Goal: Task Accomplishment & Management: Use online tool/utility

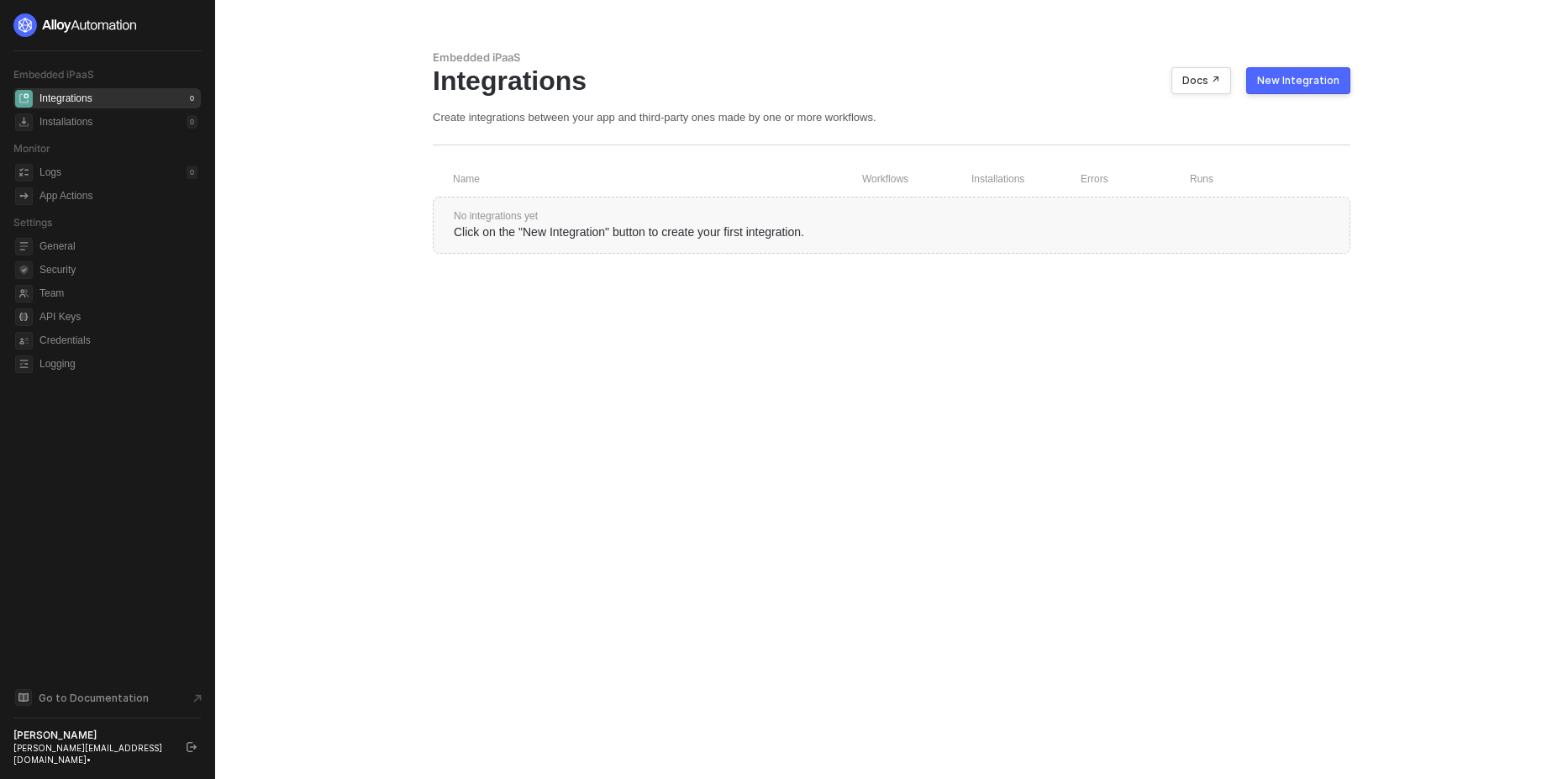
click at [1308, 79] on div "New Integration" at bounding box center [1298, 80] width 82 height 14
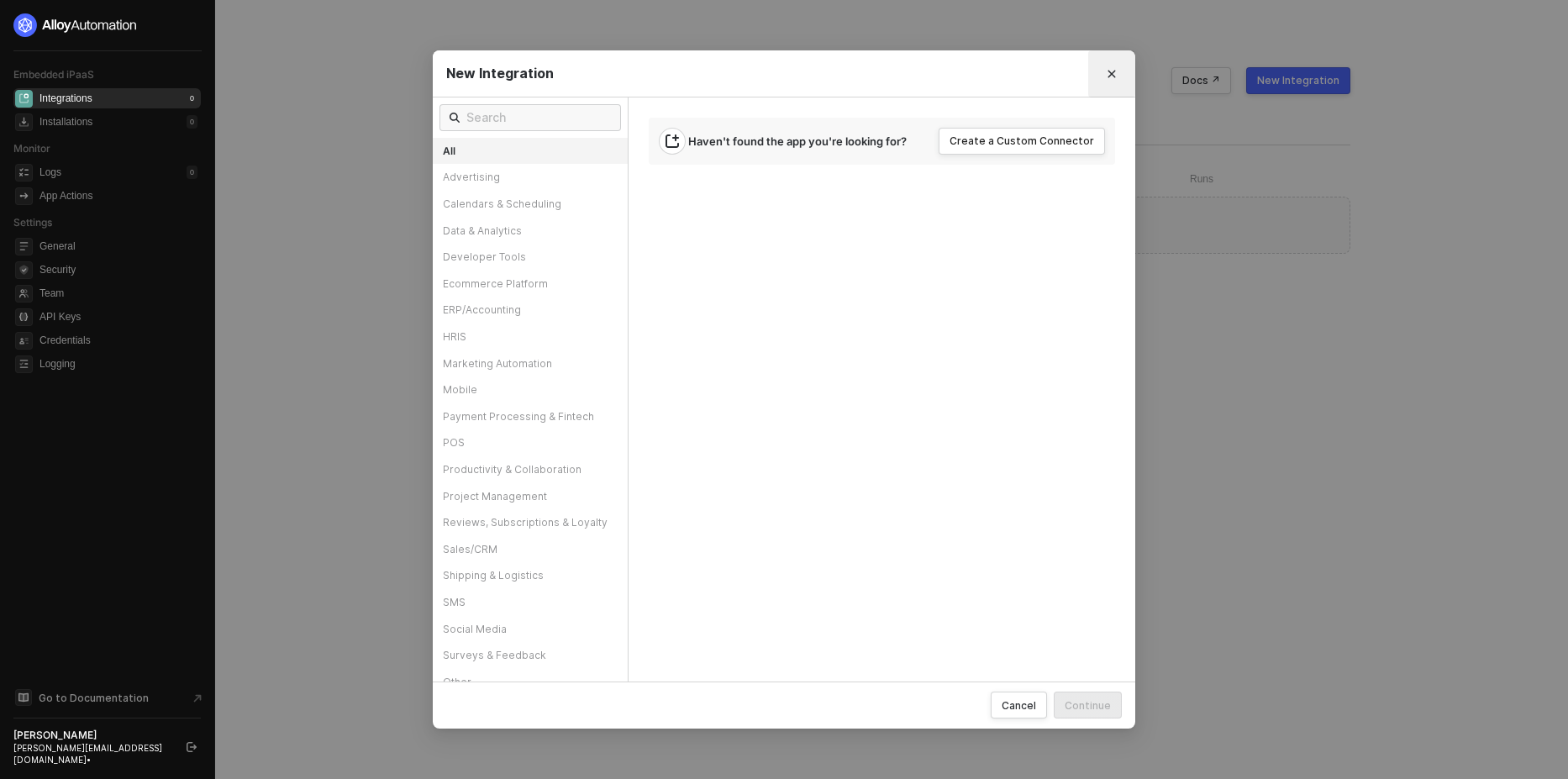
click at [1115, 81] on button "Close" at bounding box center [1112, 74] width 27 height 27
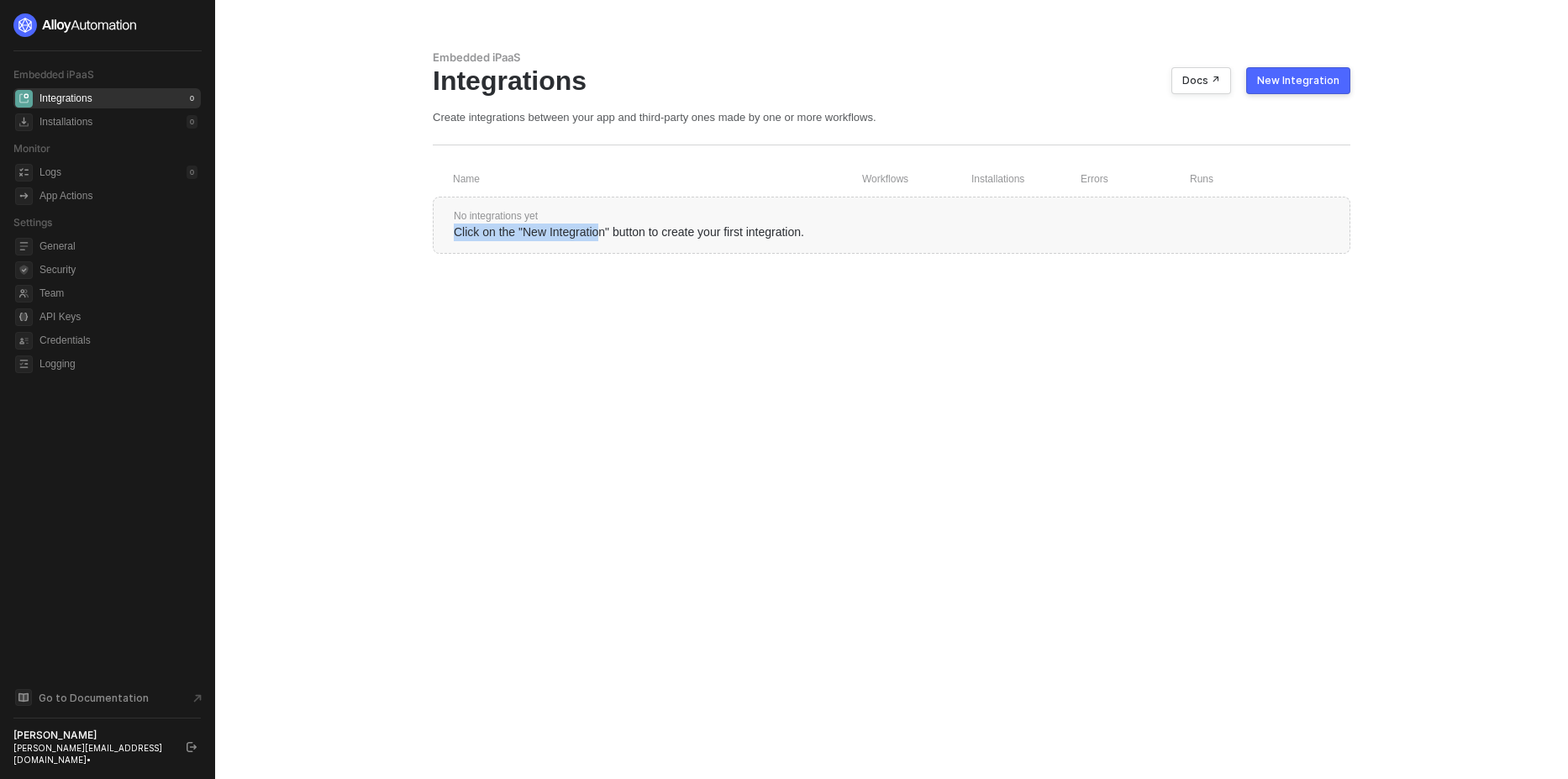
drag, startPoint x: 596, startPoint y: 236, endPoint x: 320, endPoint y: 210, distance: 277.2
click at [363, 234] on main "Embedded iPaaS Integrations Docs ↗ New Integration Create integrations between …" at bounding box center [784, 389] width 1568 height 779
click at [114, 99] on div "Integrations 0" at bounding box center [117, 98] width 158 height 20
click at [1309, 84] on div "New Integration" at bounding box center [1298, 80] width 82 height 14
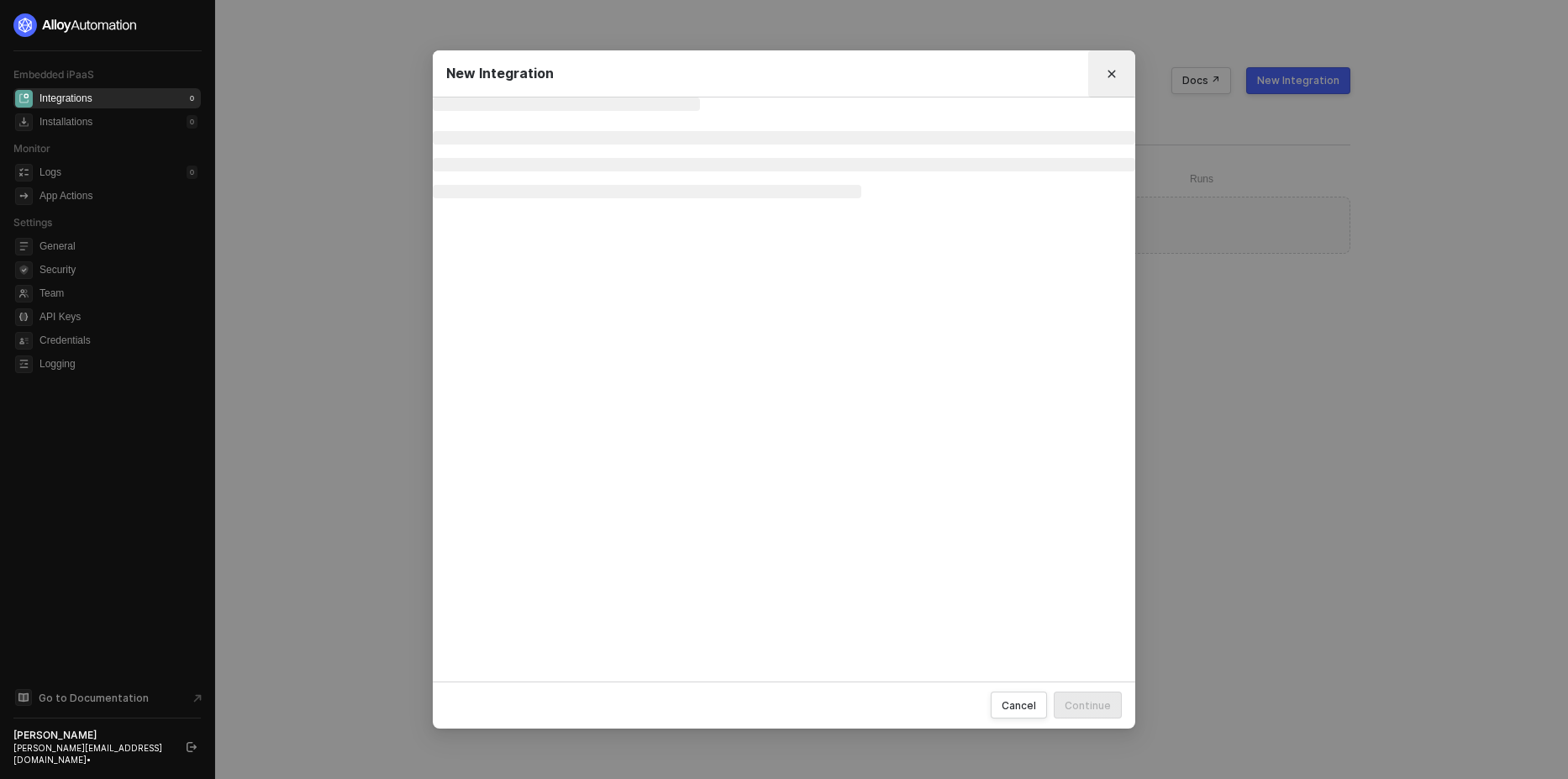
click at [1113, 73] on icon "Close" at bounding box center [1111, 74] width 10 height 10
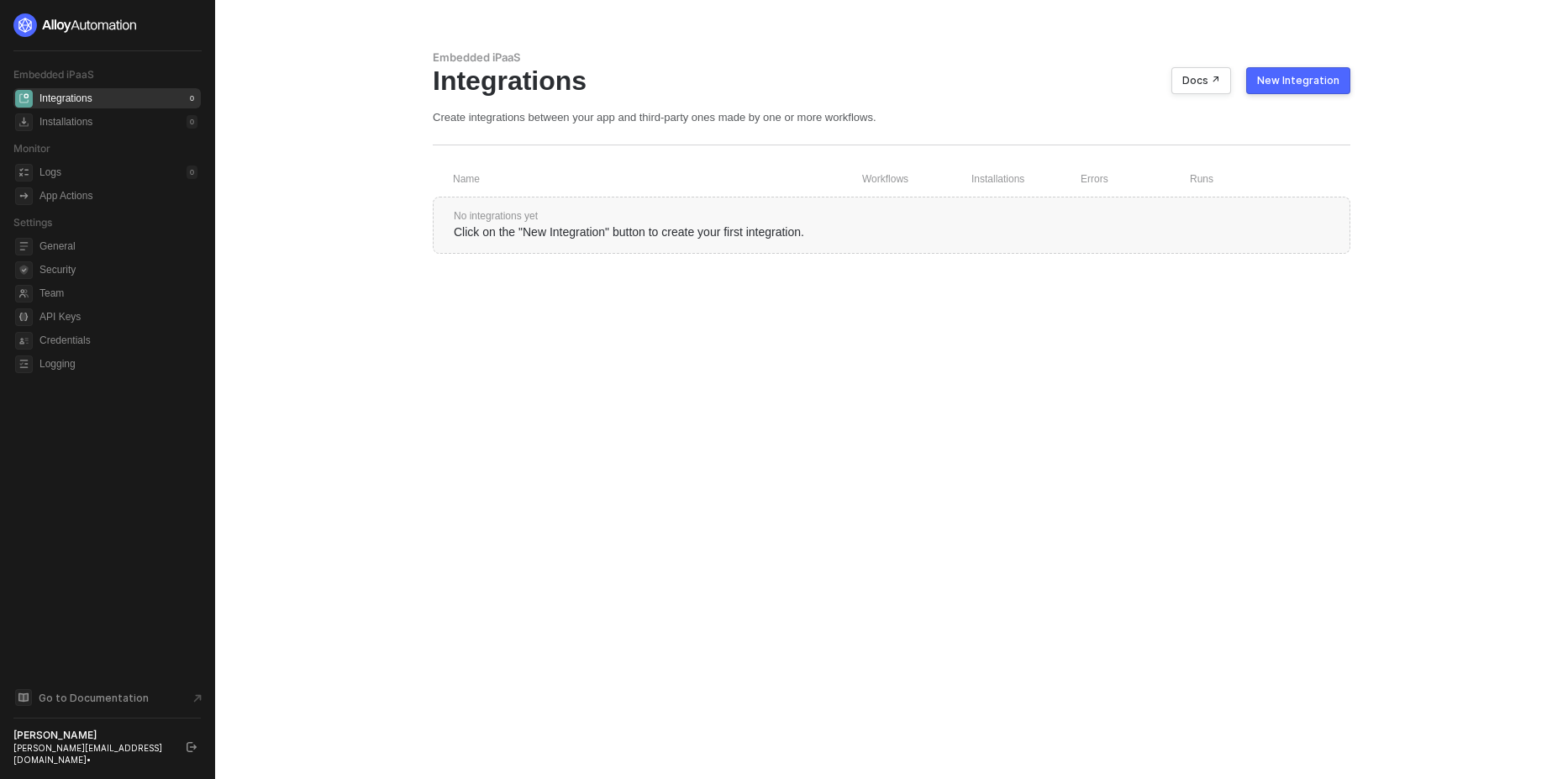
click at [186, 750] on button "button" at bounding box center [191, 747] width 20 height 20
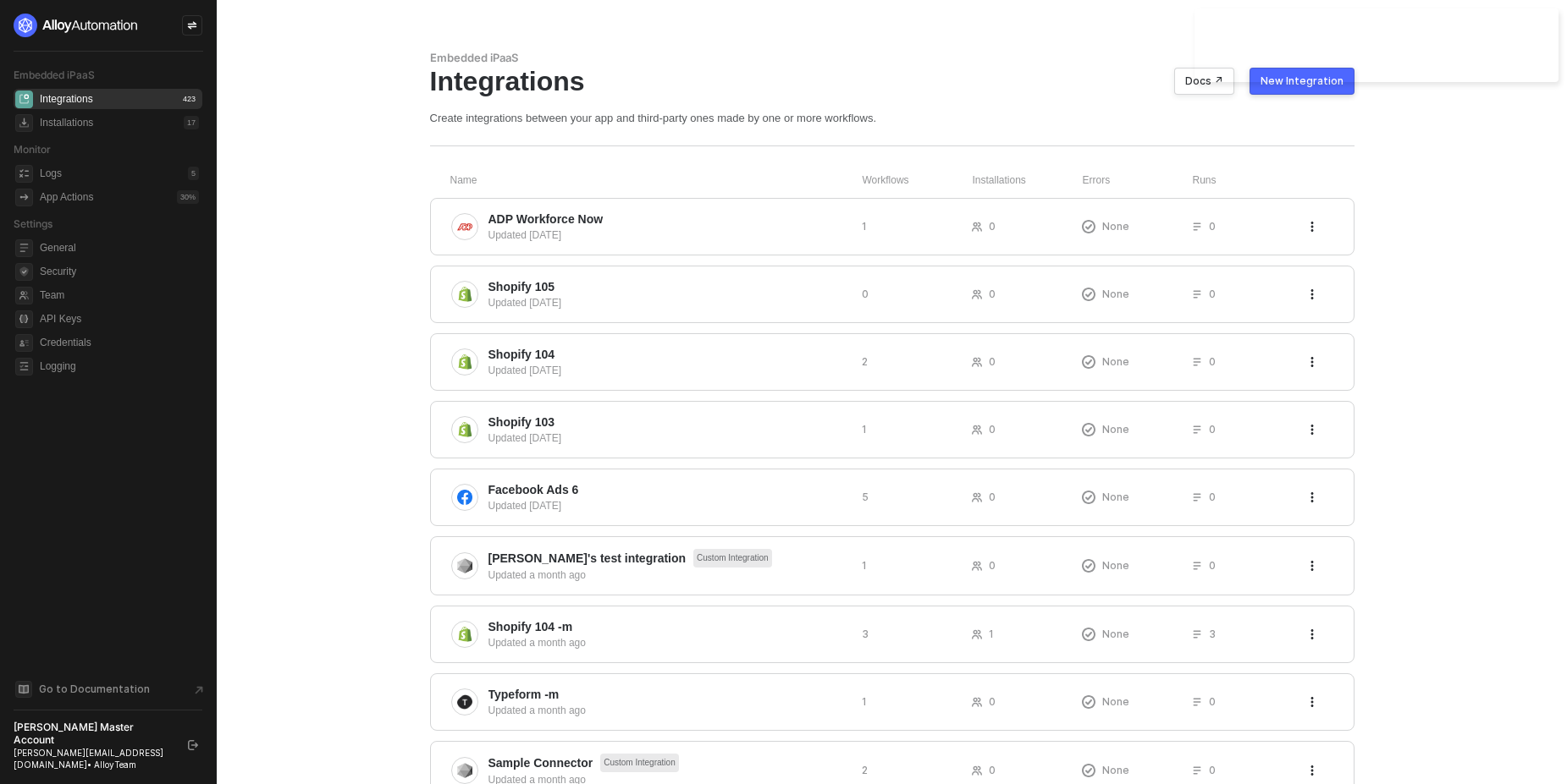
click at [185, 22] on div at bounding box center [192, 26] width 20 height 20
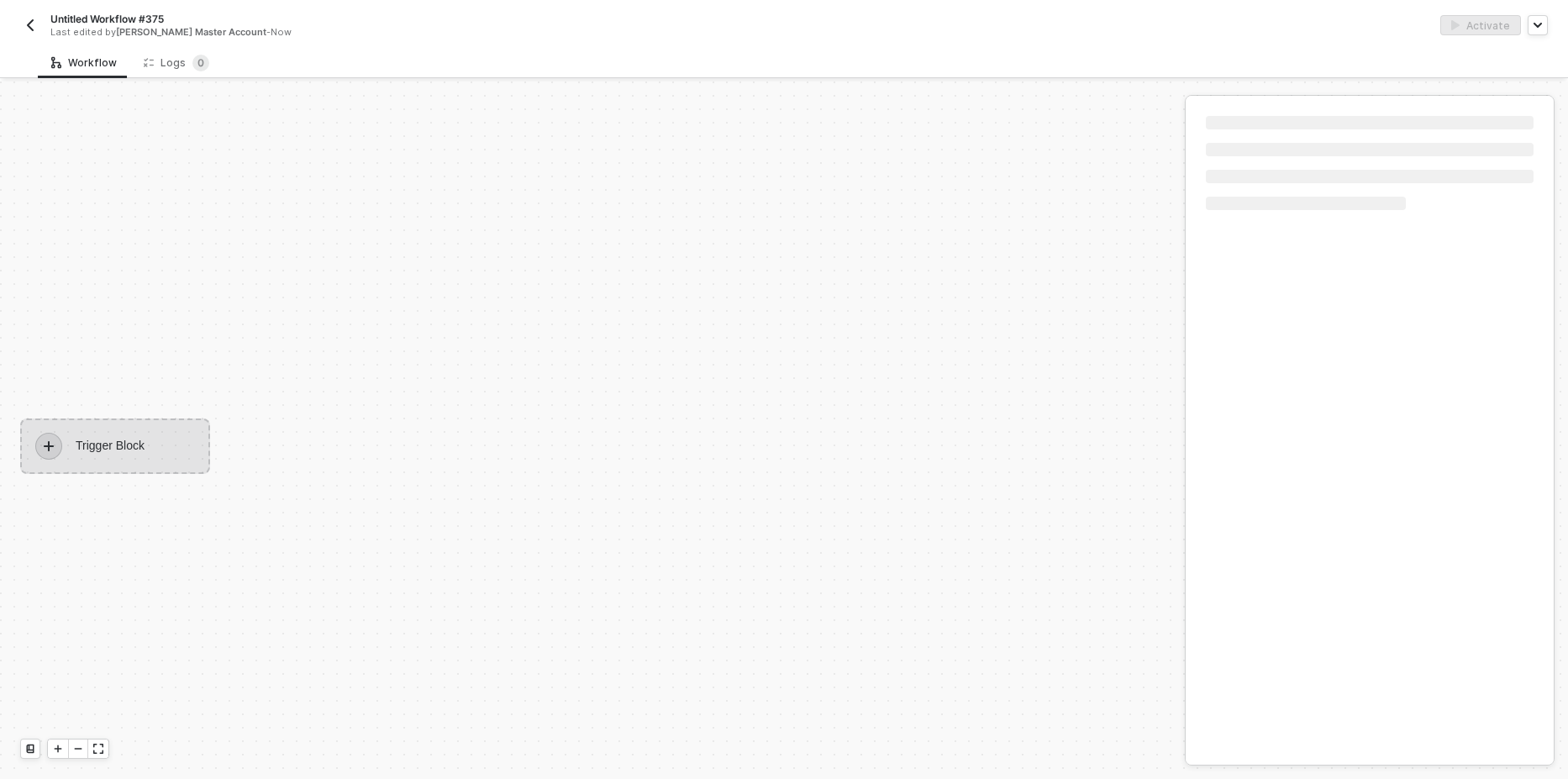
scroll to position [31, 0]
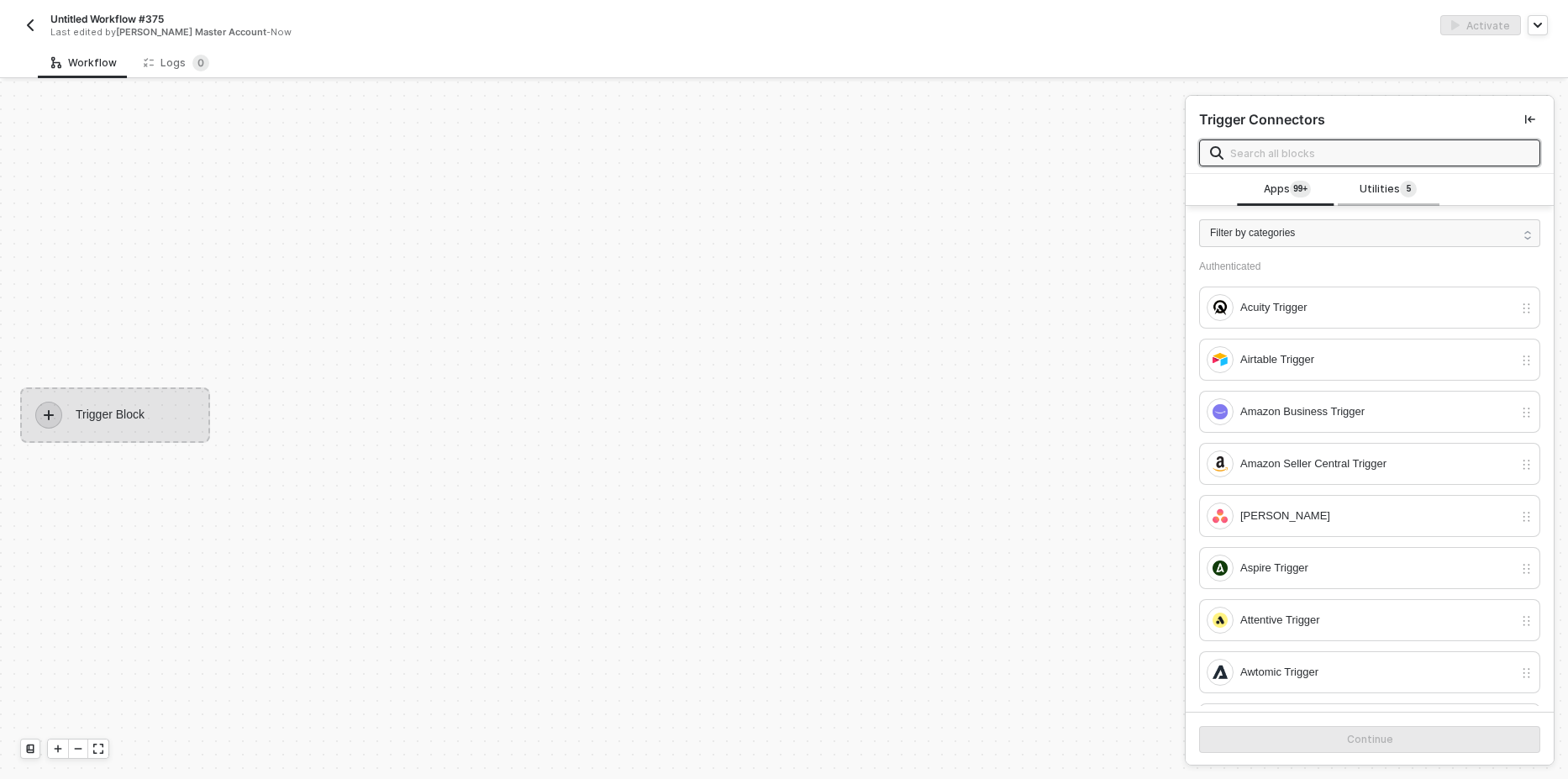
click at [1395, 179] on div "Utilities 5" at bounding box center [1388, 190] width 101 height 32
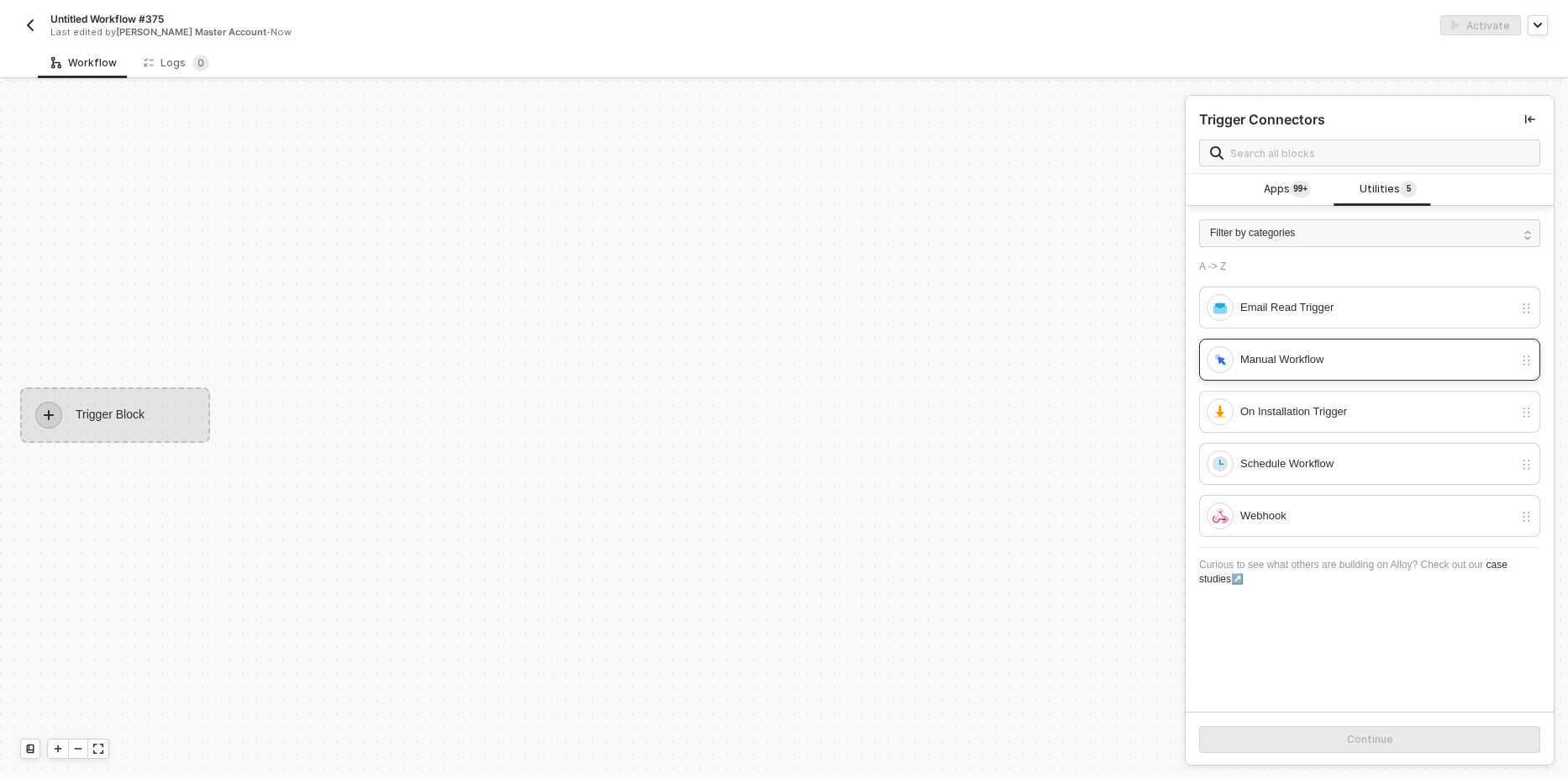
click at [1237, 365] on div "Manual Workflow" at bounding box center [1359, 360] width 307 height 27
click at [1221, 752] on button "Continue" at bounding box center [1369, 740] width 341 height 27
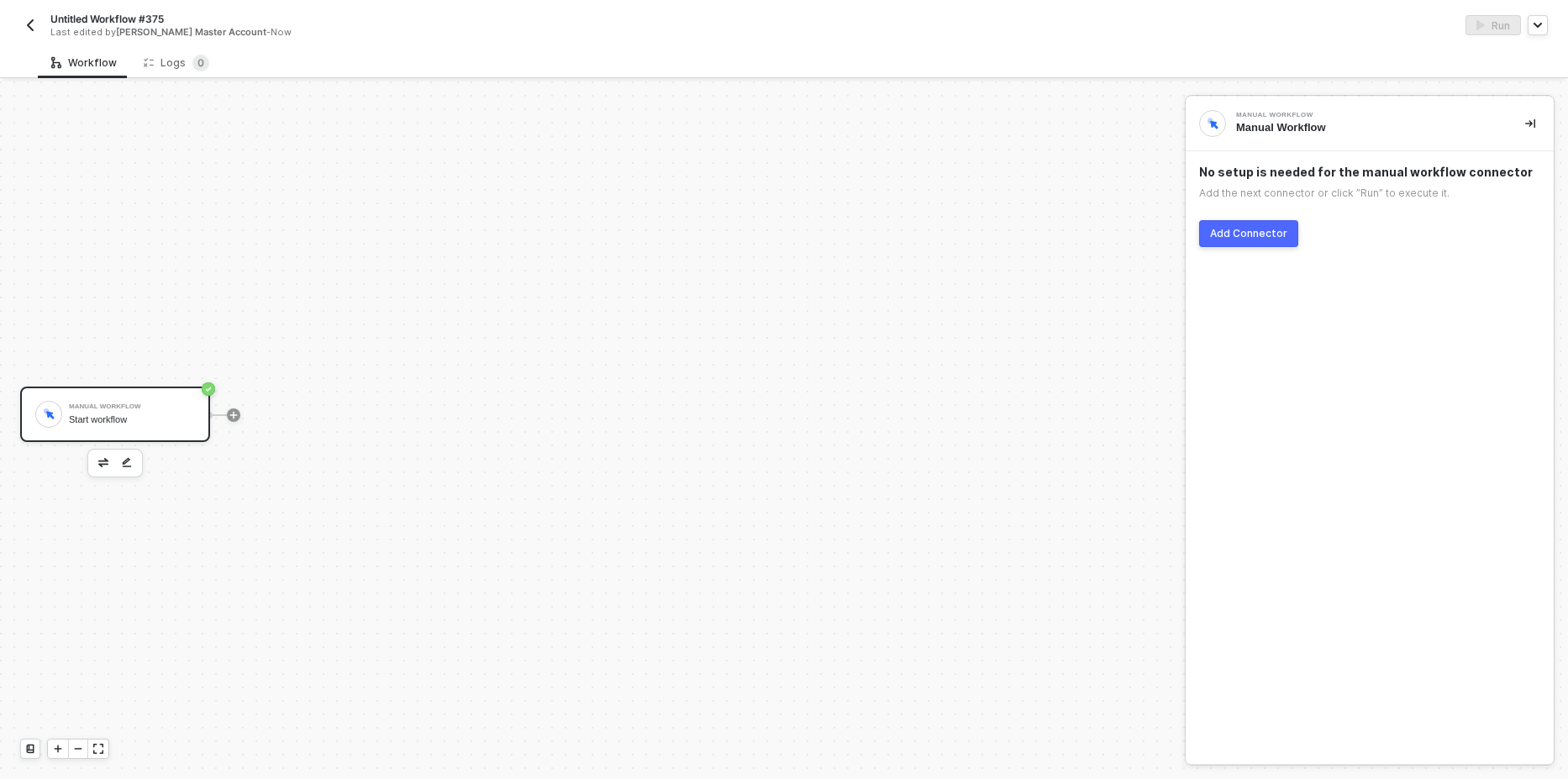
click at [1244, 234] on div "Add Connector" at bounding box center [1248, 233] width 77 height 14
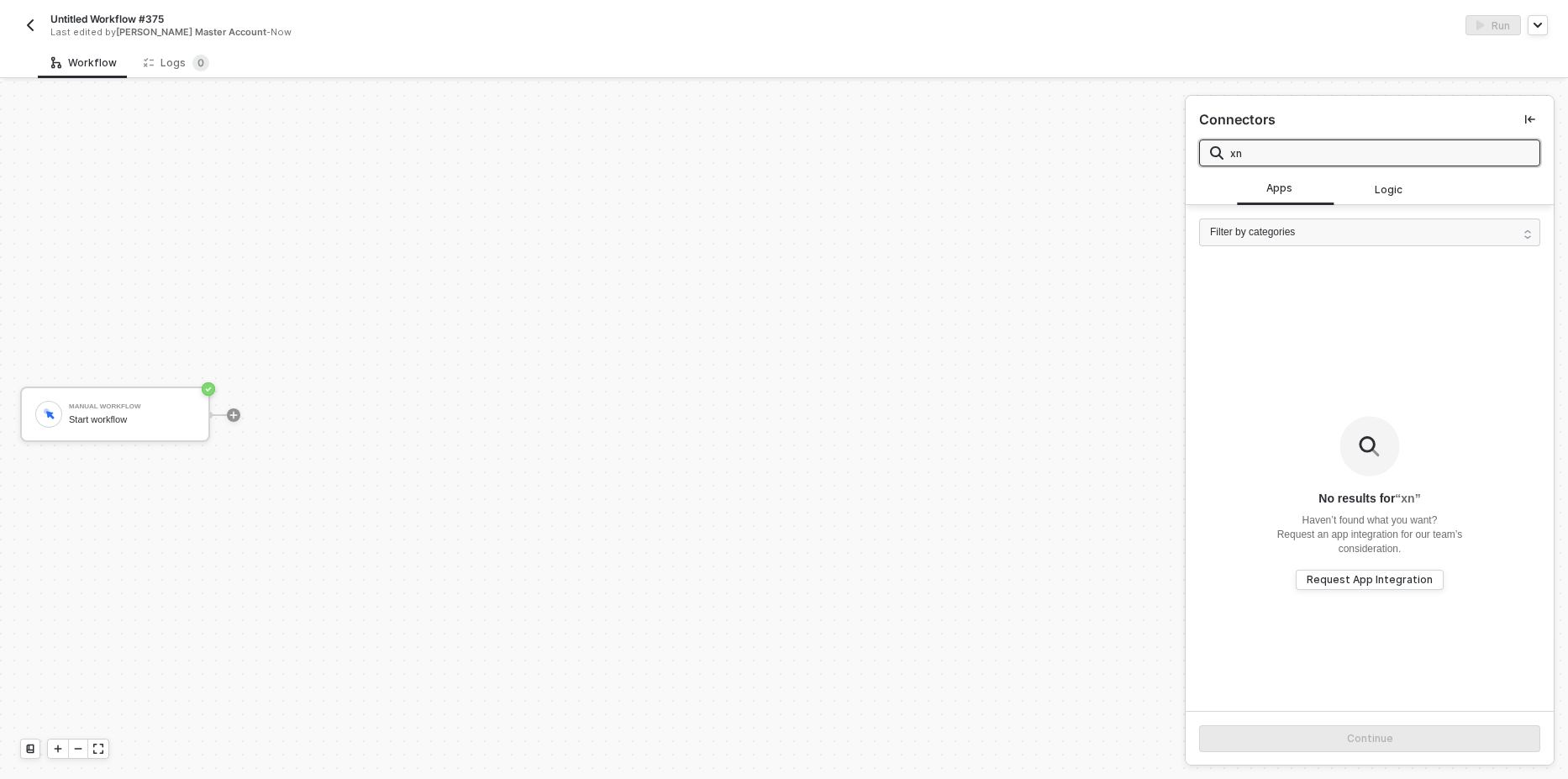
type input "x"
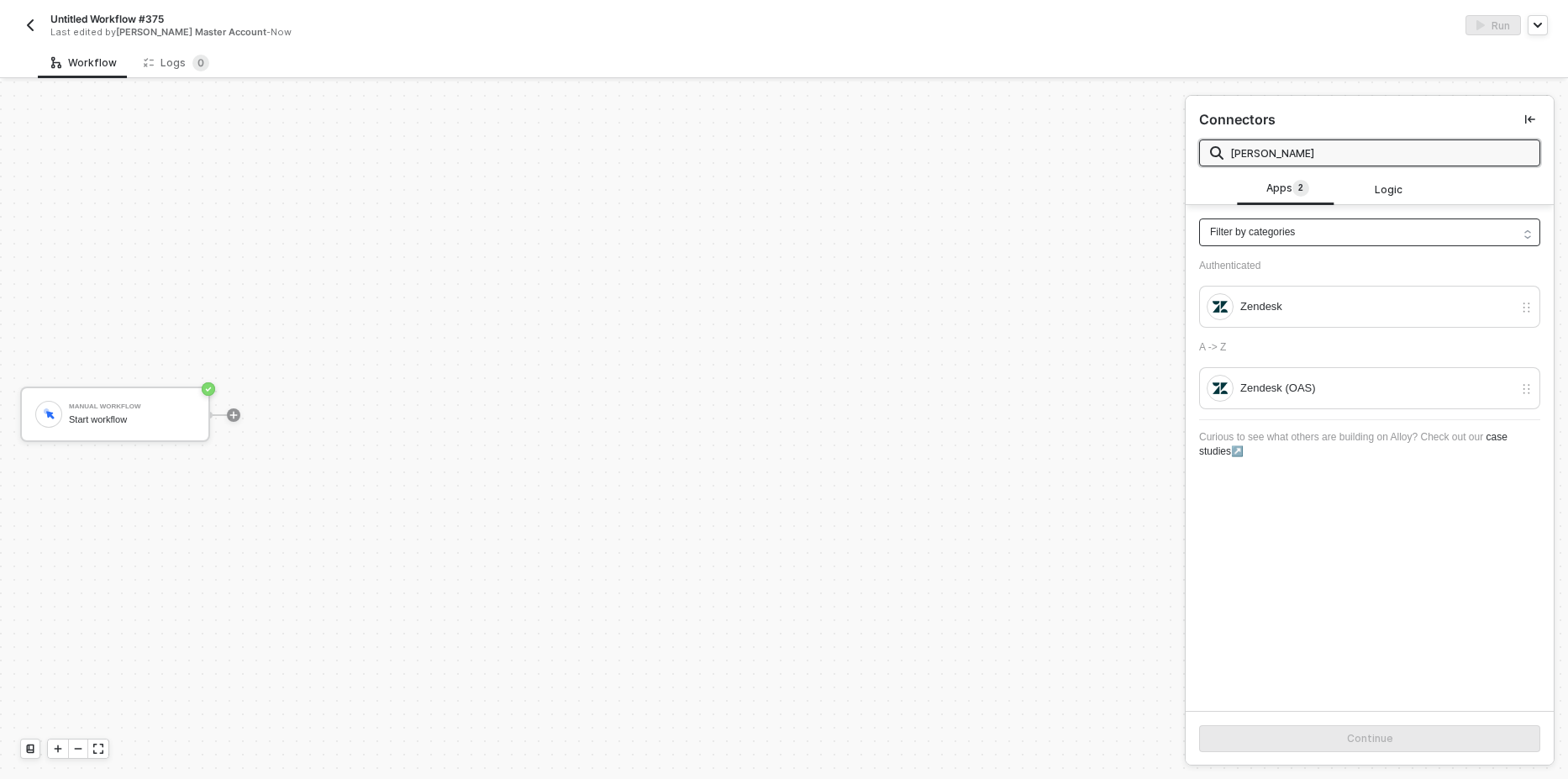
type input "[PERSON_NAME]"
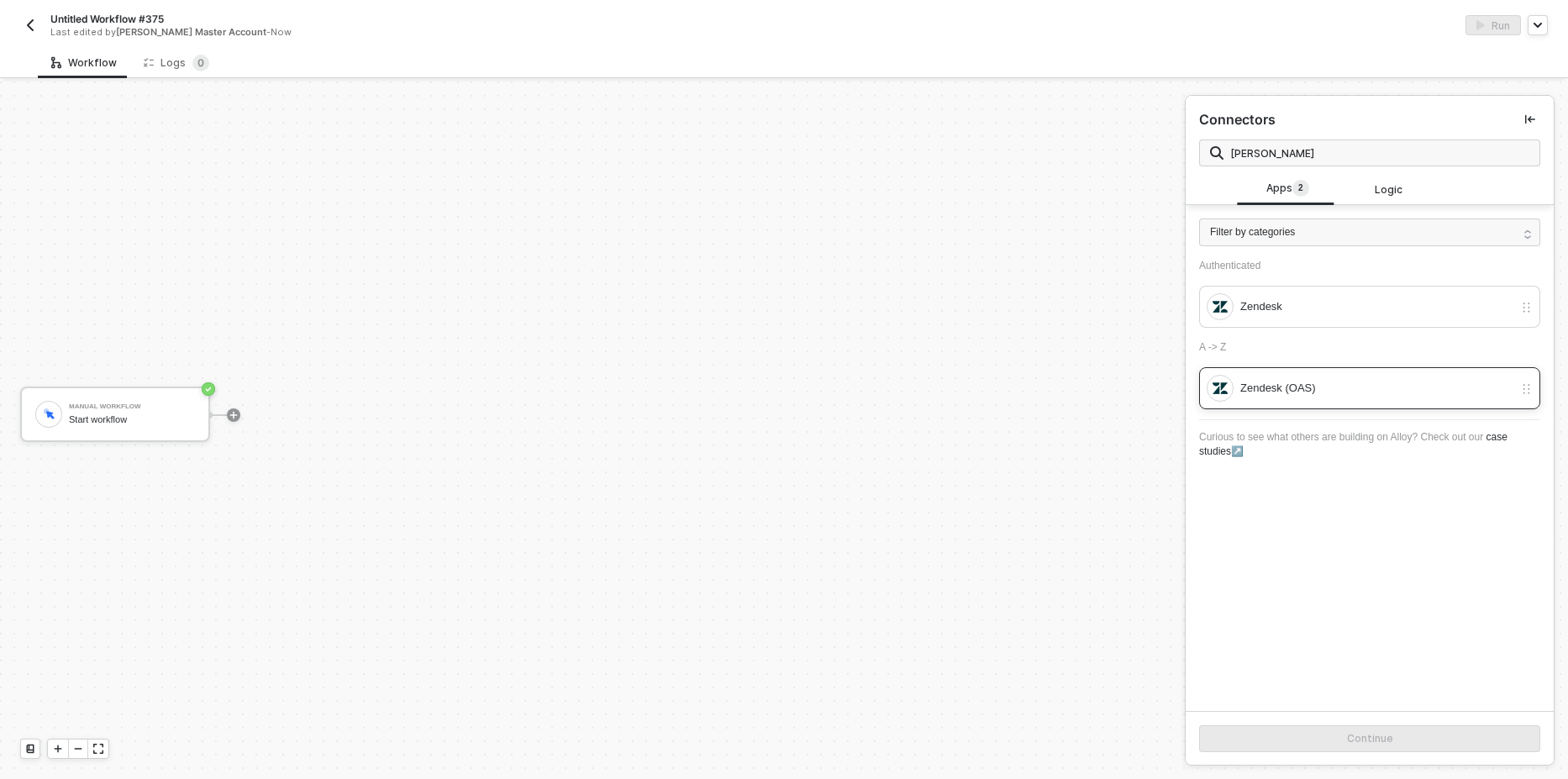
click at [1380, 390] on div "Zendesk (OAS)" at bounding box center [1377, 388] width 273 height 18
click at [1319, 758] on div "Continue" at bounding box center [1369, 738] width 368 height 55
drag, startPoint x: 1319, startPoint y: 744, endPoint x: 1125, endPoint y: 698, distance: 199.4
click at [1317, 743] on button "Continue" at bounding box center [1369, 739] width 341 height 27
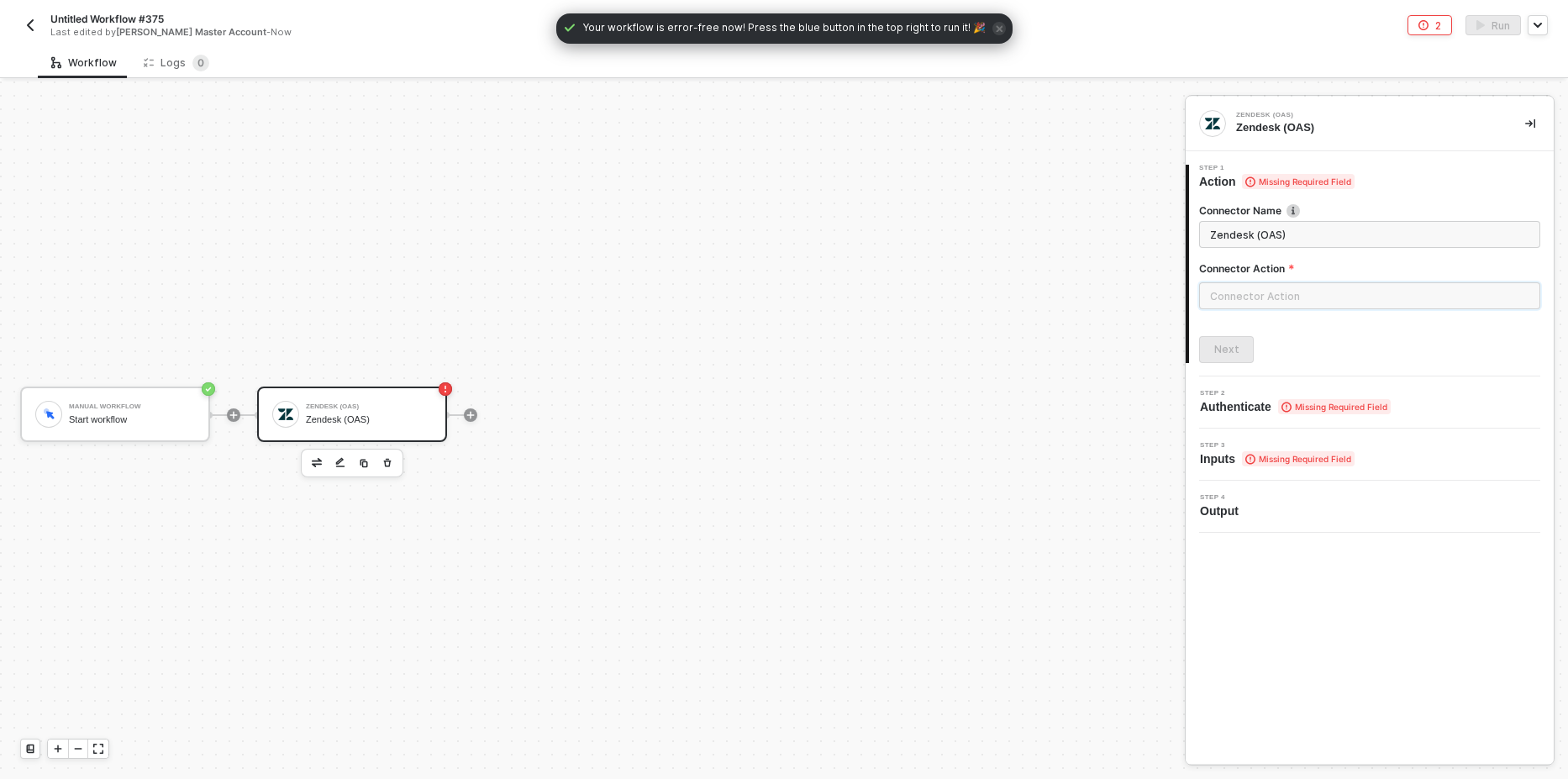
click at [1293, 282] on input "text" at bounding box center [1369, 296] width 341 height 27
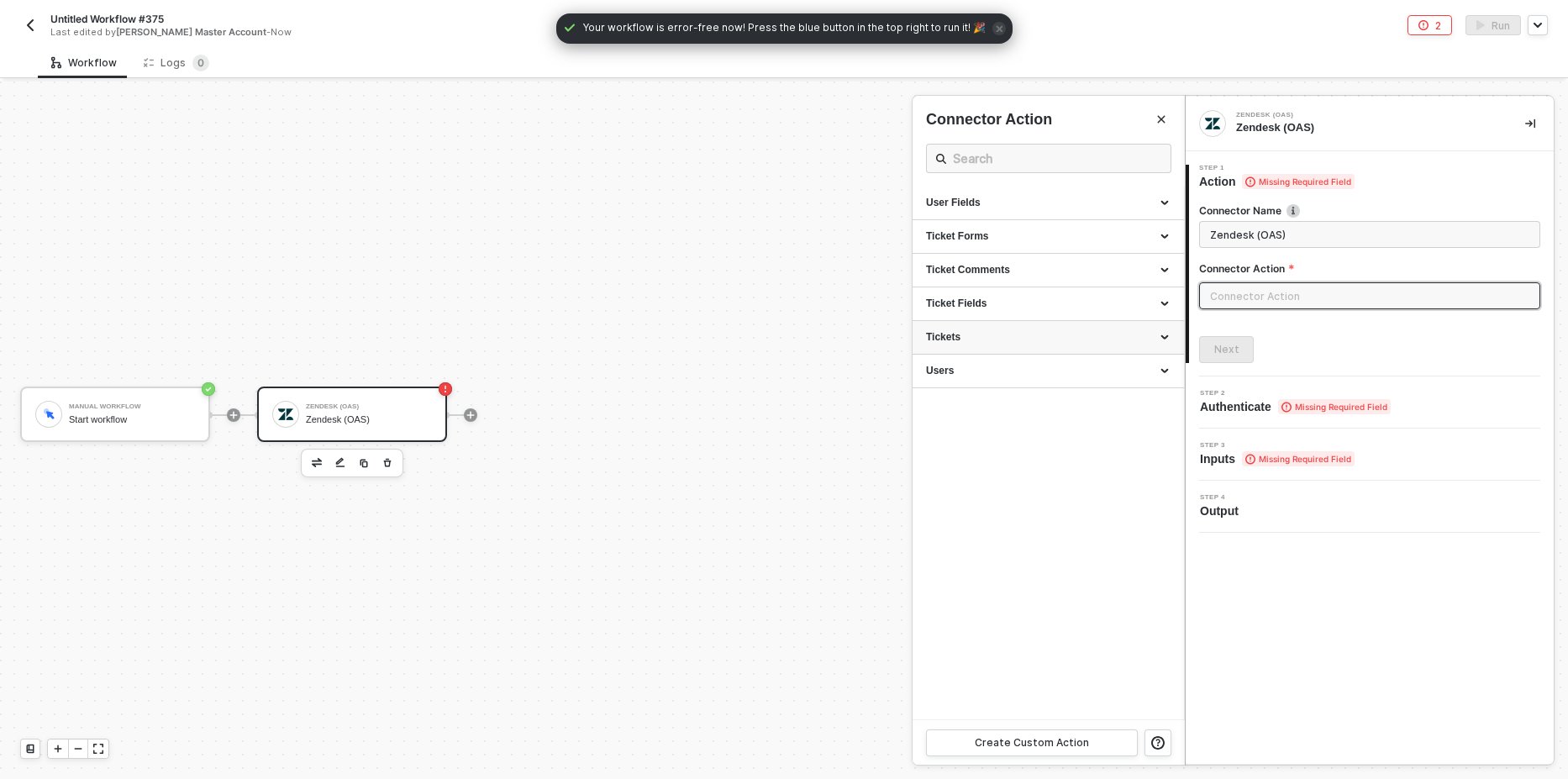
click at [1032, 340] on div "Tickets" at bounding box center [1048, 338] width 244 height 15
click at [966, 375] on div "Count Tickets Returns the count of tickets." at bounding box center [1048, 376] width 244 height 27
type input "Returns the count of tickets."
type input "Tickets - Count Tickets"
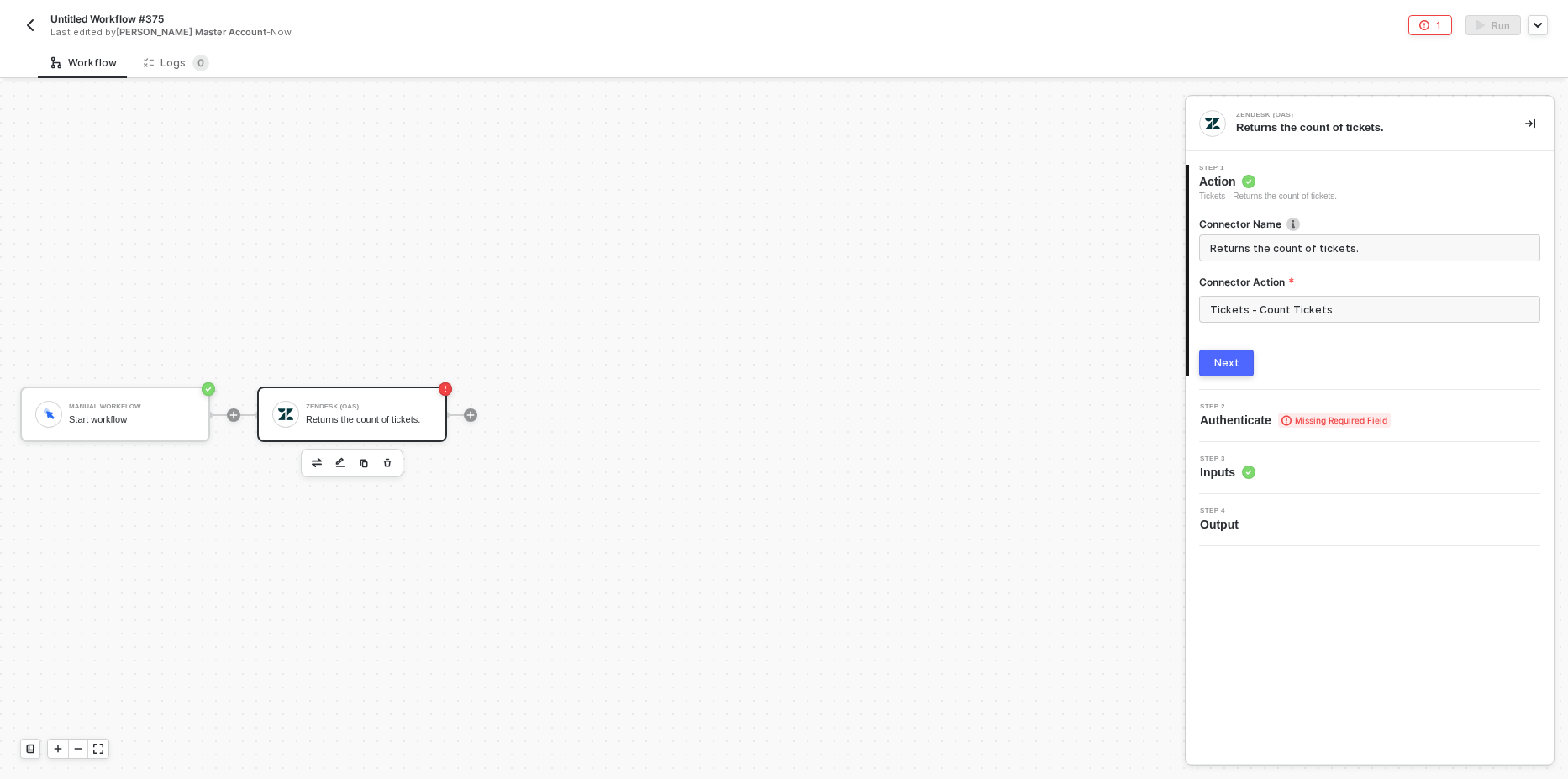
click at [1319, 414] on span "Missing Required Field" at bounding box center [1334, 420] width 113 height 15
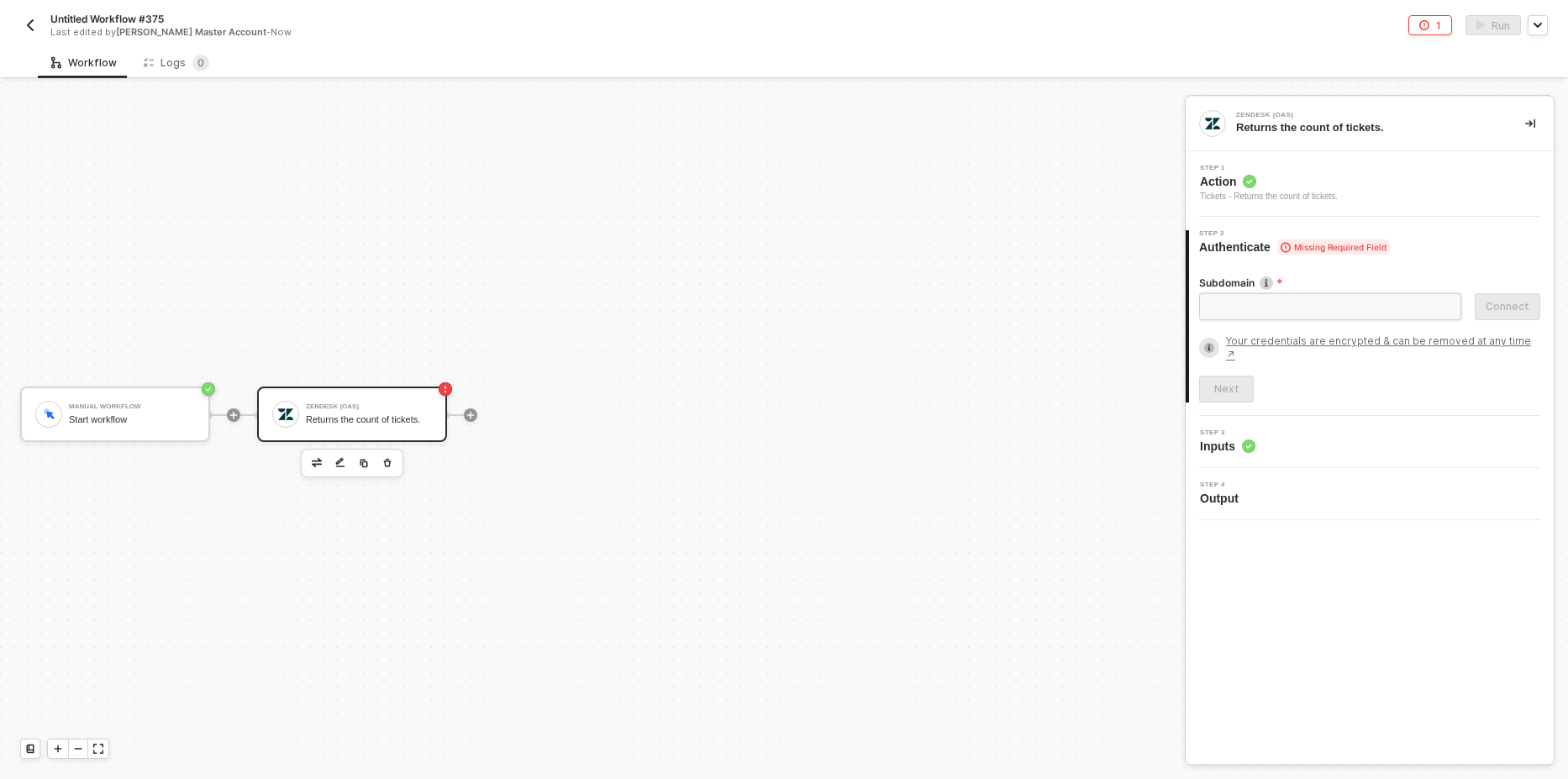
click at [1274, 305] on input "Subdomain" at bounding box center [1330, 307] width 262 height 27
type input "d3v-run-alloy"
click at [1517, 309] on div "Connect" at bounding box center [1507, 306] width 44 height 14
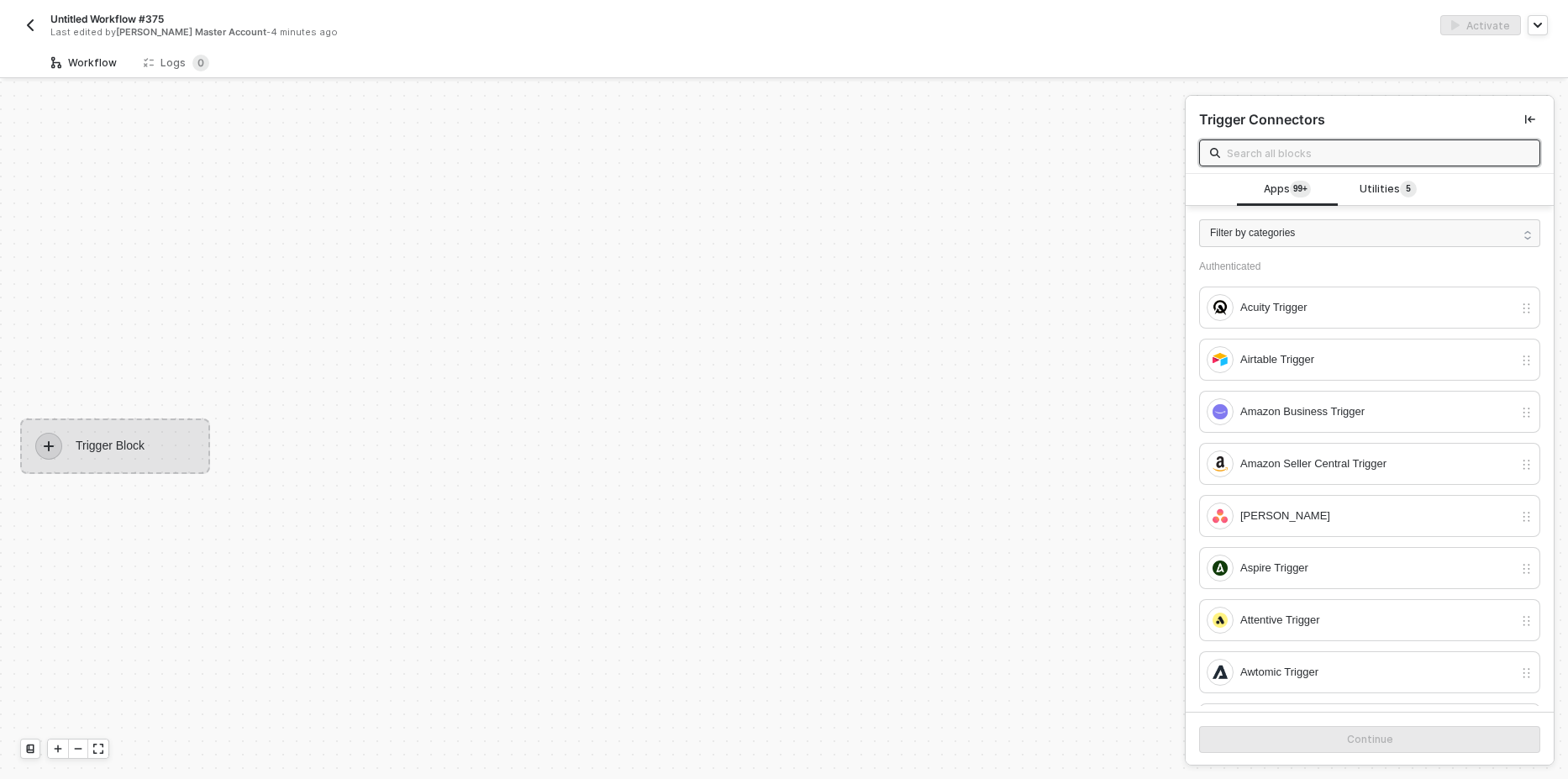
scroll to position [31, 0]
